Goal: Task Accomplishment & Management: Complete application form

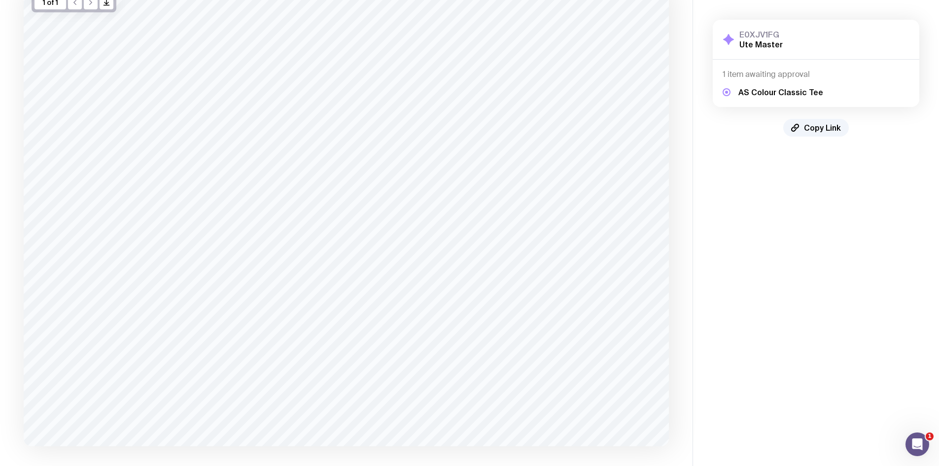
scroll to position [133, 0]
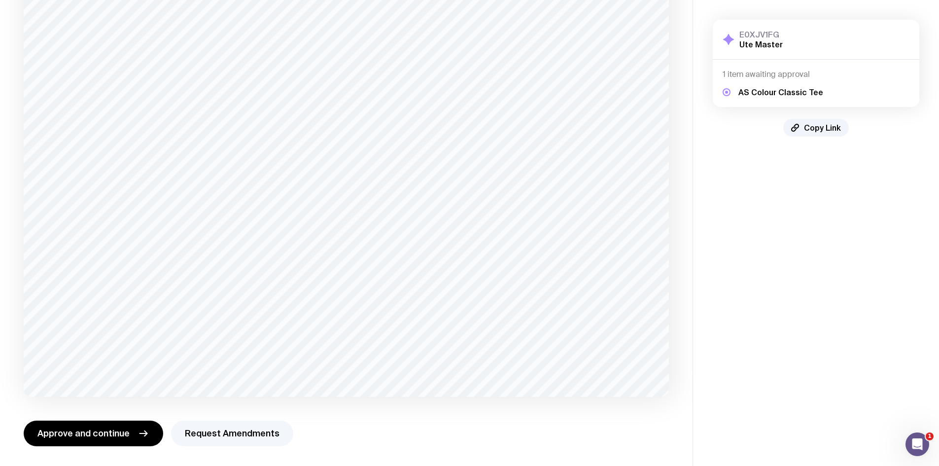
click at [227, 432] on button "Request Amendments" at bounding box center [232, 434] width 122 height 26
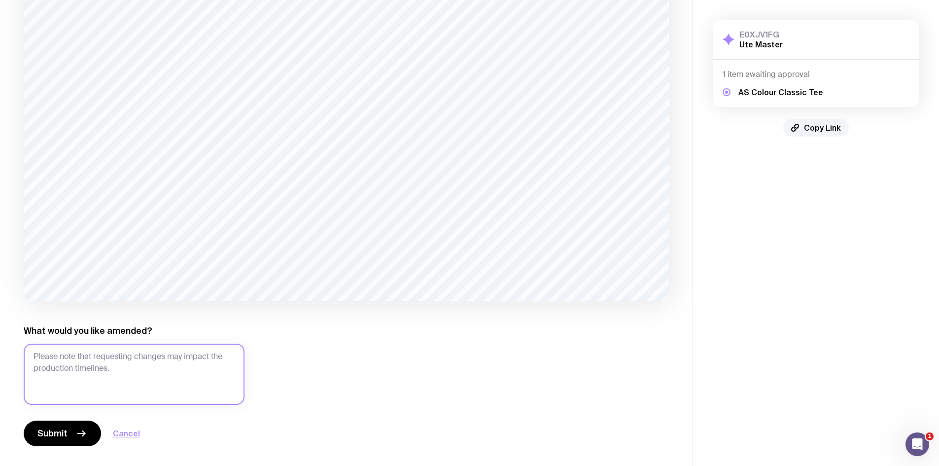
click at [136, 366] on textarea "What would you like amended?" at bounding box center [134, 374] width 221 height 61
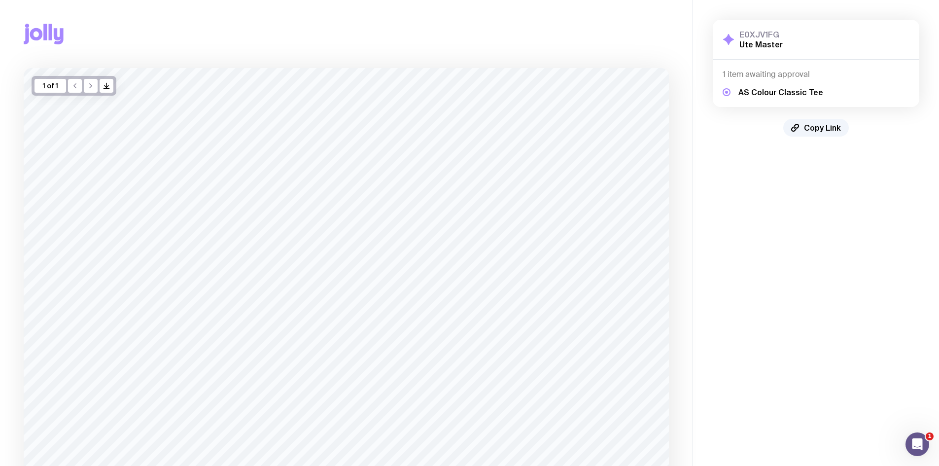
scroll to position [228, 0]
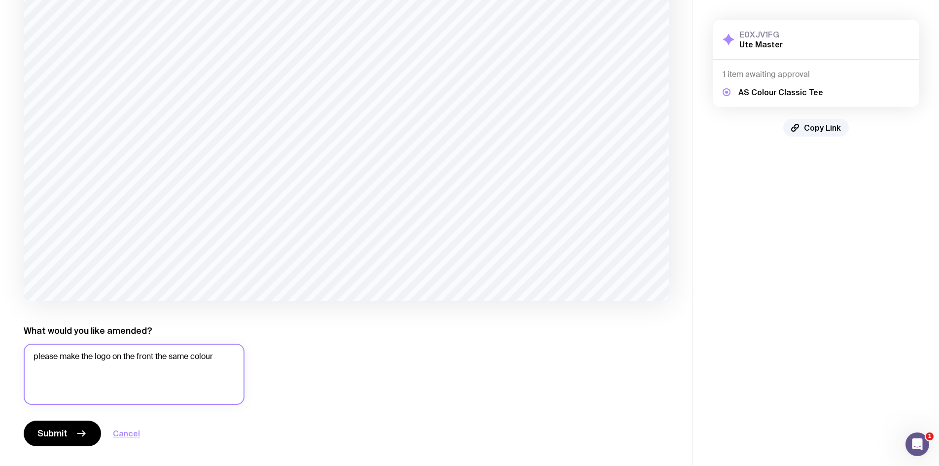
drag, startPoint x: 223, startPoint y: 358, endPoint x: 61, endPoint y: 354, distance: 161.8
click at [61, 354] on textarea "please make the logo on the front the same colour" at bounding box center [134, 374] width 221 height 61
click at [124, 355] on textarea "please match the colour on the front to the colour on the back." at bounding box center [134, 374] width 221 height 61
type textarea "please match the colour on the front to the colour on the back."
click at [75, 434] on icon "button" at bounding box center [81, 433] width 12 height 12
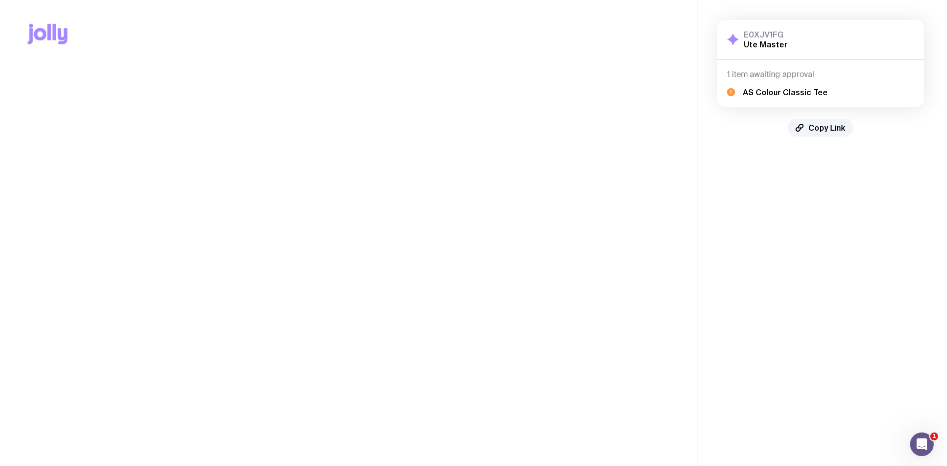
scroll to position [0, 0]
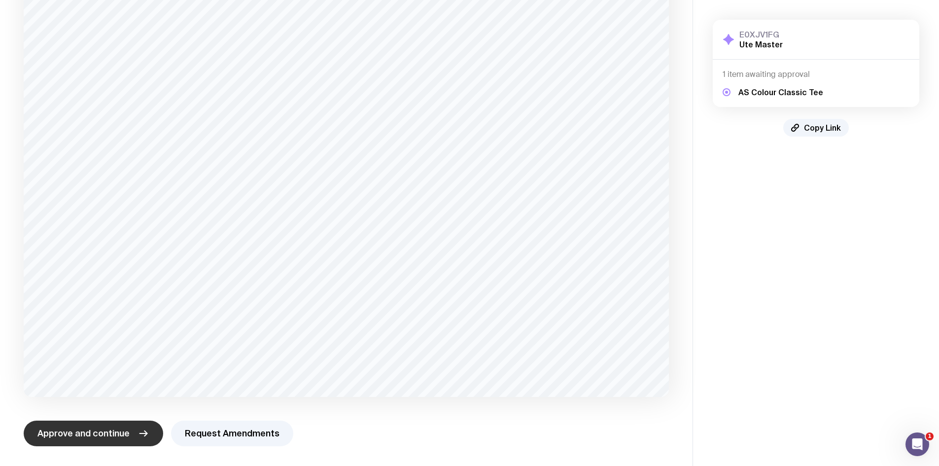
click at [128, 435] on button "Approve and continue" at bounding box center [94, 434] width 140 height 26
